Goal: Find contact information: Find contact information

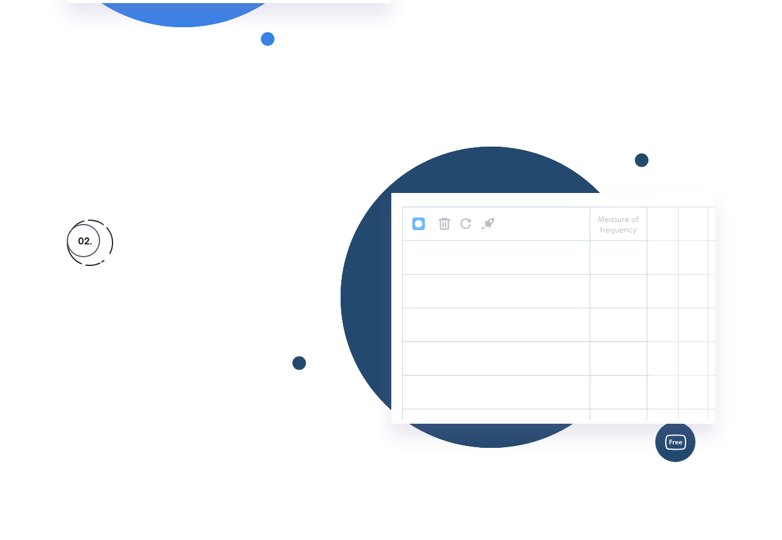
scroll to position [2152, 0]
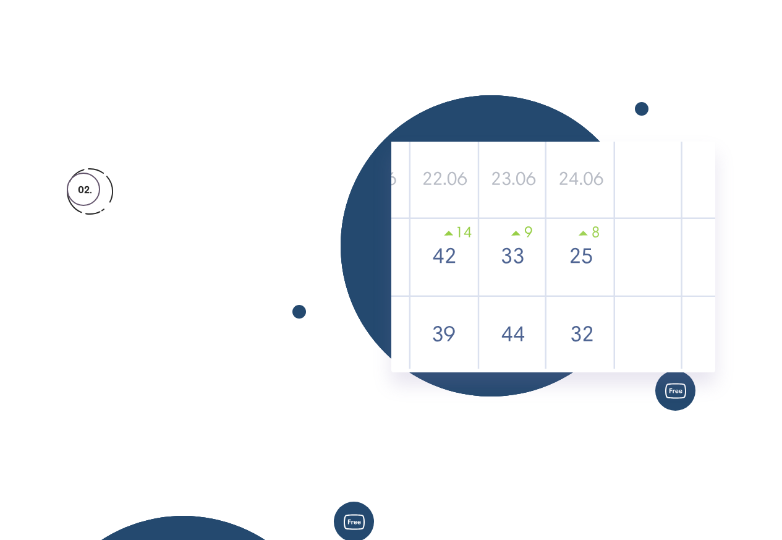
scroll to position [2152, 0]
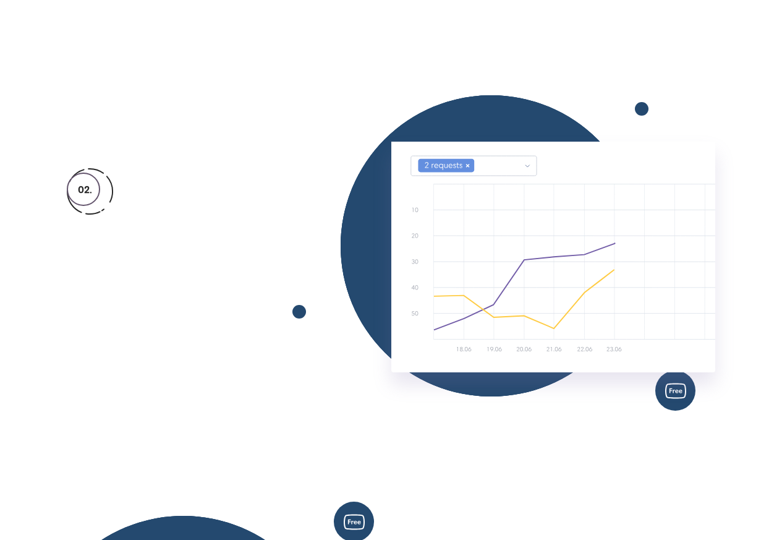
scroll to position [2152, 0]
